Goal: Task Accomplishment & Management: Complete application form

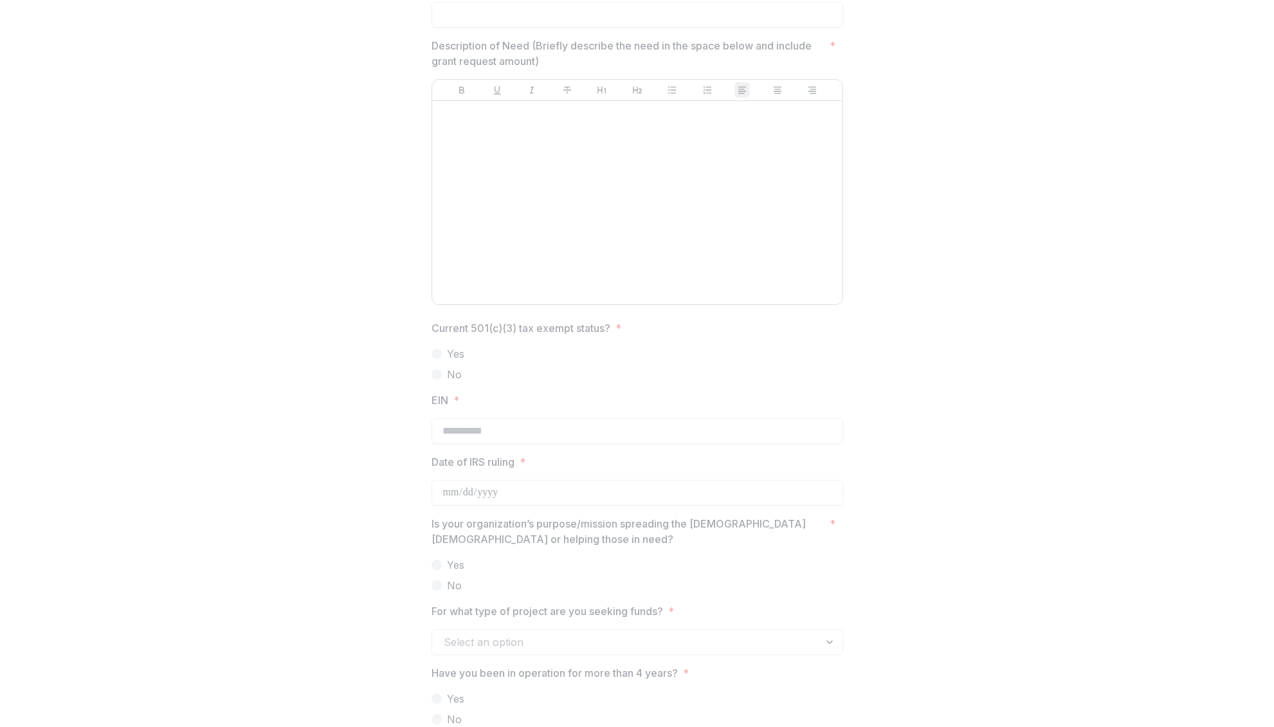
scroll to position [1003, 0]
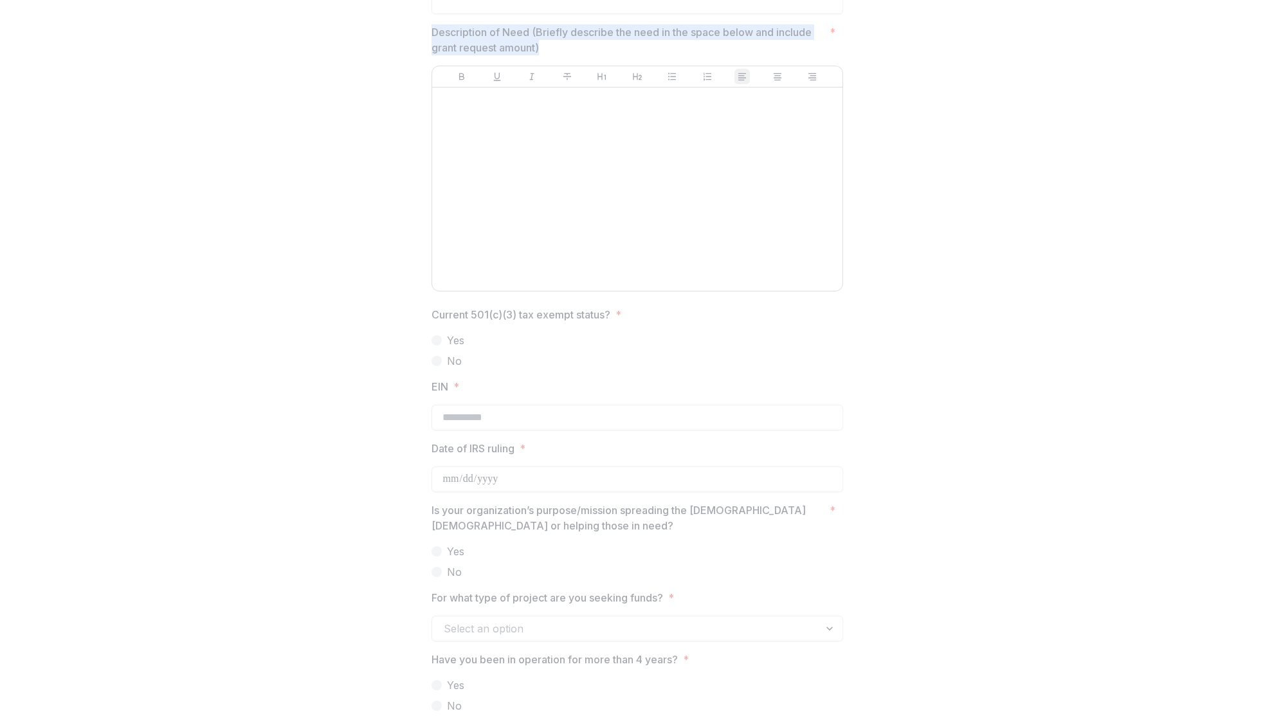
drag, startPoint x: 431, startPoint y: 29, endPoint x: 545, endPoint y: 48, distance: 115.4
click at [545, 48] on p "Description of Need (Briefly describe the need in the space below and include g…" at bounding box center [627, 39] width 393 height 31
copy p "Description of Need (Briefly describe the need in the space below and include g…"
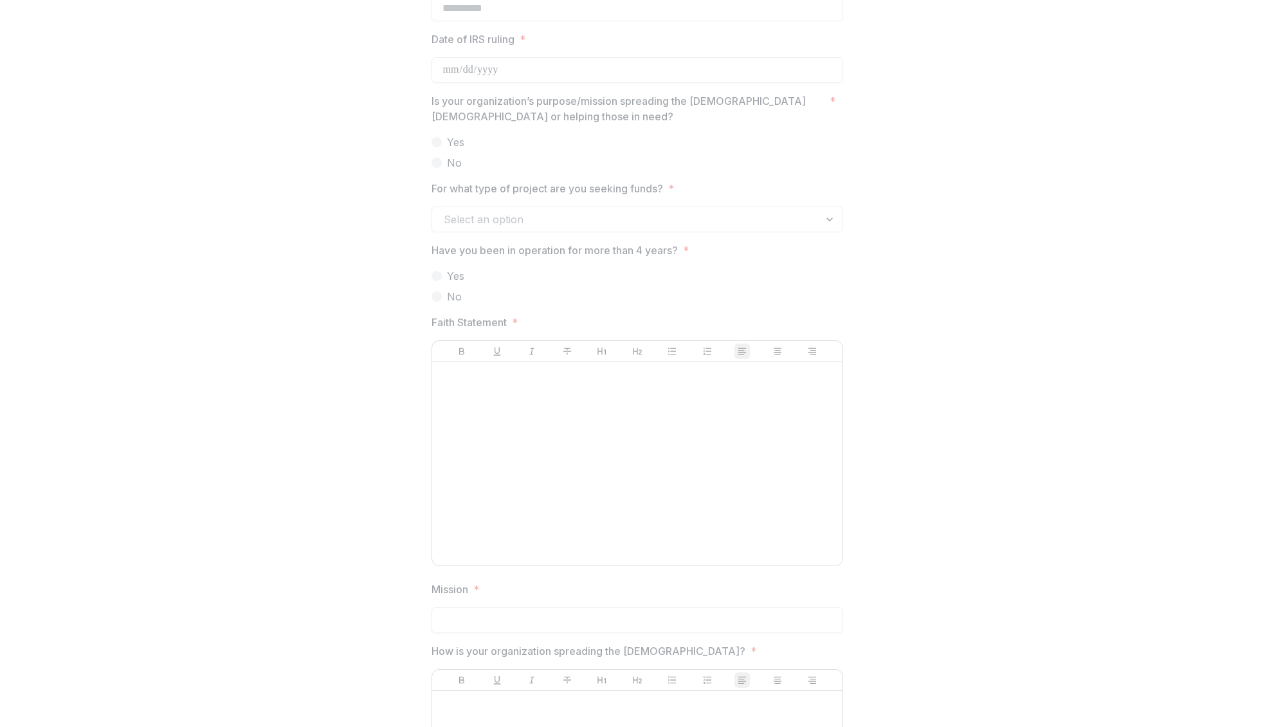
scroll to position [1415, 0]
drag, startPoint x: 530, startPoint y: 323, endPoint x: 428, endPoint y: 318, distance: 102.4
copy span "Faith Statement *"
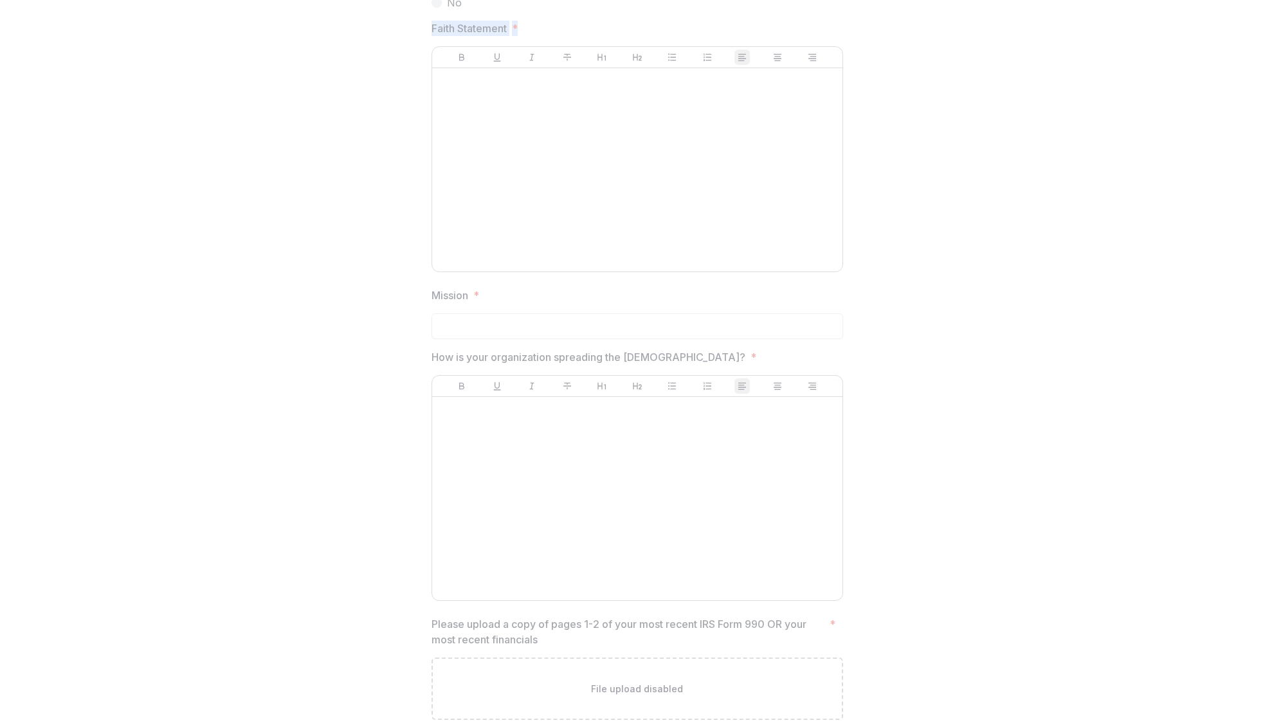
scroll to position [1730, 0]
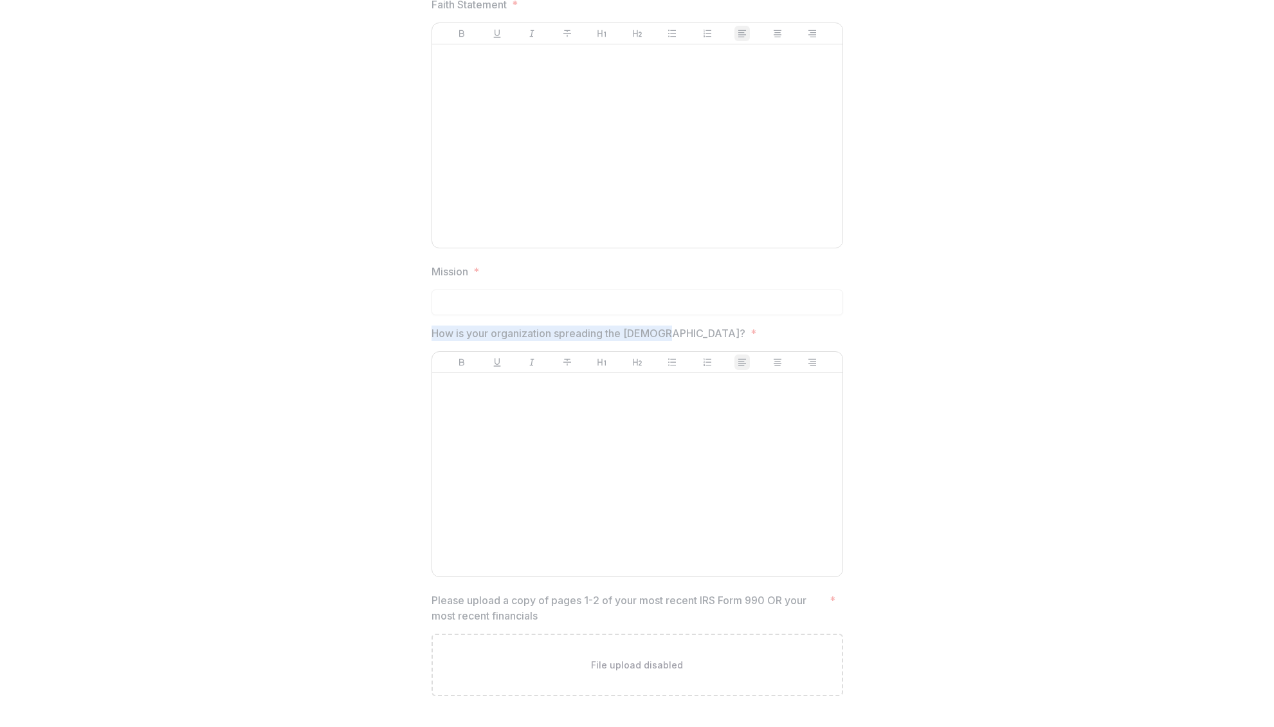
drag, startPoint x: 429, startPoint y: 333, endPoint x: 664, endPoint y: 332, distance: 235.4
click at [664, 332] on span "How is your organization spreading the gospel? *" at bounding box center [633, 332] width 404 height 15
copy p "How is your organization spreading the [DEMOGRAPHIC_DATA]?"
drag, startPoint x: 464, startPoint y: 603, endPoint x: 502, endPoint y: 605, distance: 38.0
click at [464, 603] on p "Please upload a copy of pages 1-2 of your most recent IRS Form 990 OR your most…" at bounding box center [627, 607] width 393 height 31
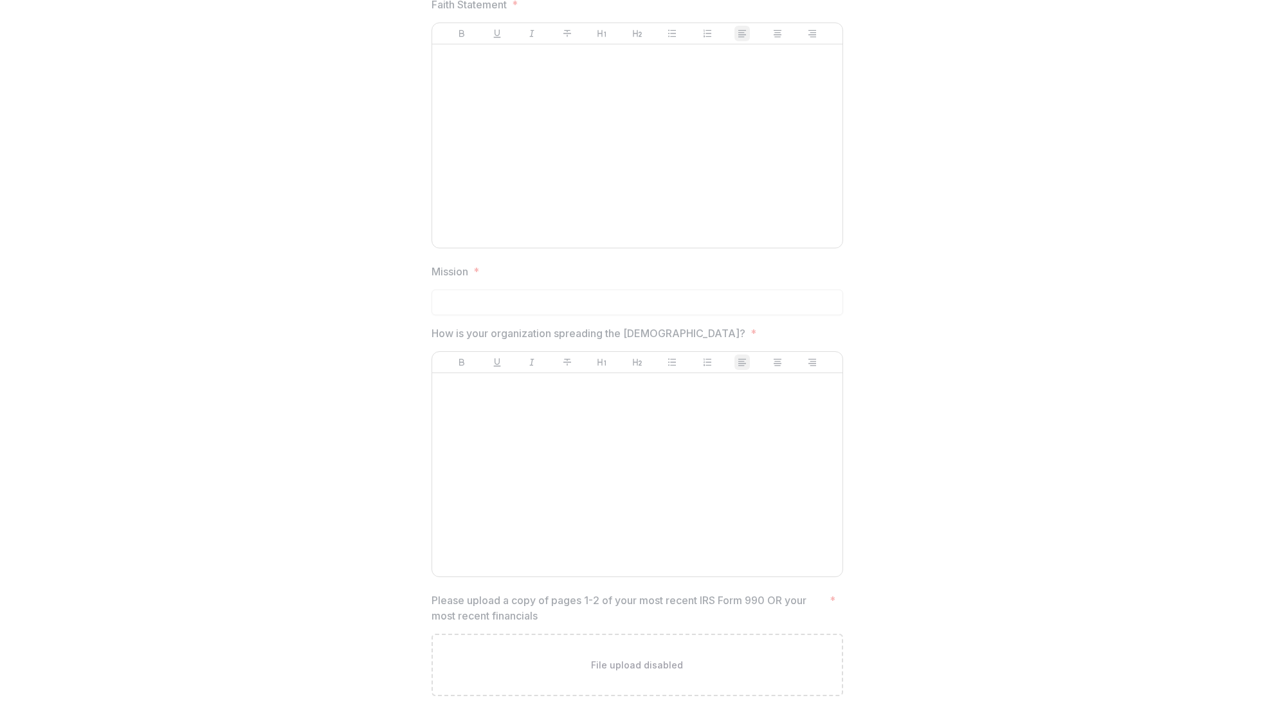
drag, startPoint x: 432, startPoint y: 600, endPoint x: 489, endPoint y: 608, distance: 57.8
click at [482, 606] on p "Please upload a copy of pages 1-2 of your most recent IRS Form 990 OR your most…" at bounding box center [627, 607] width 393 height 31
drag, startPoint x: 533, startPoint y: 617, endPoint x: 540, endPoint y: 617, distance: 6.5
click at [514, 615] on p "Please upload a copy of pages 1-2 of your most recent IRS Form 990 OR your most…" at bounding box center [627, 607] width 393 height 31
drag, startPoint x: 540, startPoint y: 617, endPoint x: 419, endPoint y: 599, distance: 122.9
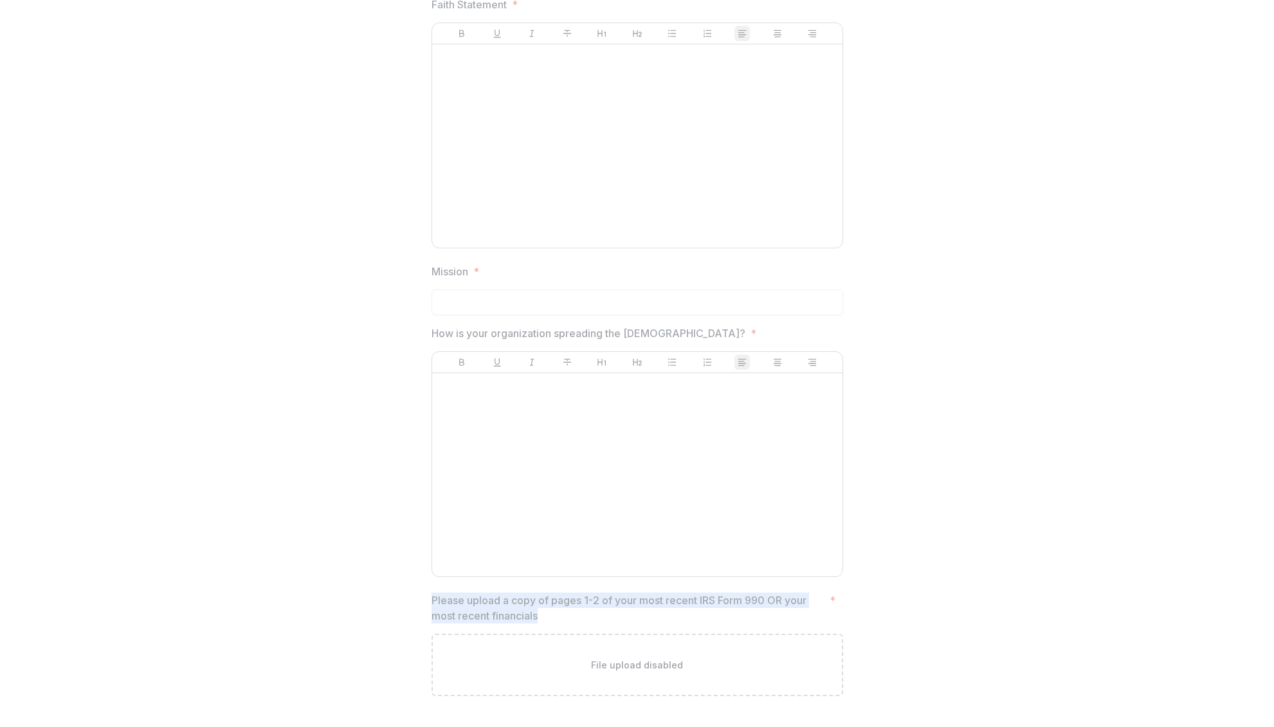
copy p "Please upload a copy of pages 1-2 of your most recent IRS Form 990 OR your most…"
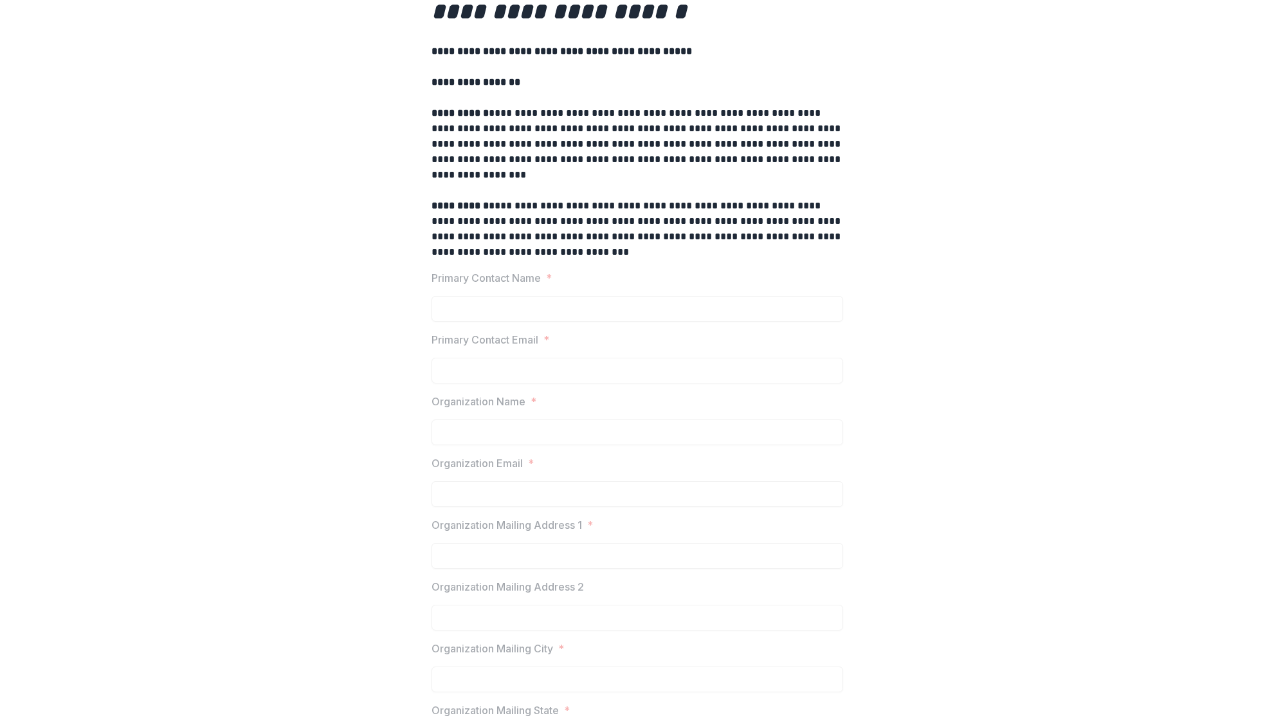
scroll to position [0, 0]
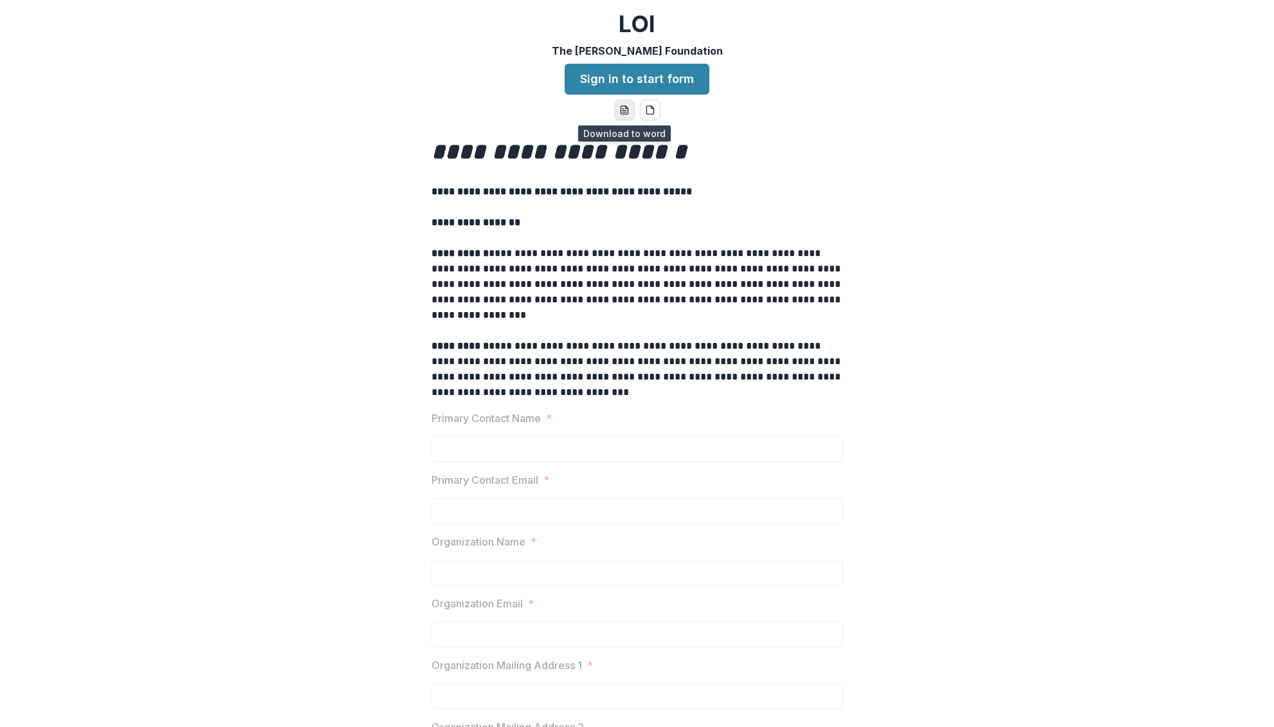
click at [629, 112] on button "word-download" at bounding box center [624, 110] width 21 height 21
click at [651, 111] on icon "pdf-download" at bounding box center [649, 110] width 7 height 8
